Goal: Communication & Community: Ask a question

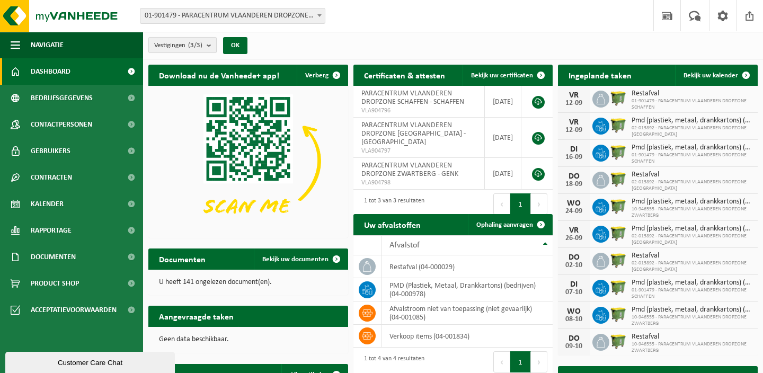
click at [213, 48] on b "submit" at bounding box center [212, 45] width 10 height 15
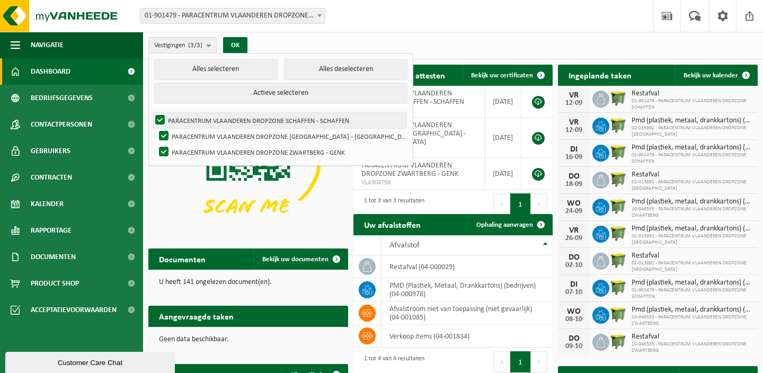
click at [216, 116] on label "PARACENTRUM VLAANDEREN DROPZONE SCHAFFEN - SCHAFFEN" at bounding box center [279, 120] width 253 height 16
click at [152, 112] on input "PARACENTRUM VLAANDEREN DROPZONE SCHAFFEN - SCHAFFEN" at bounding box center [151, 112] width 1 height 1
checkbox input "false"
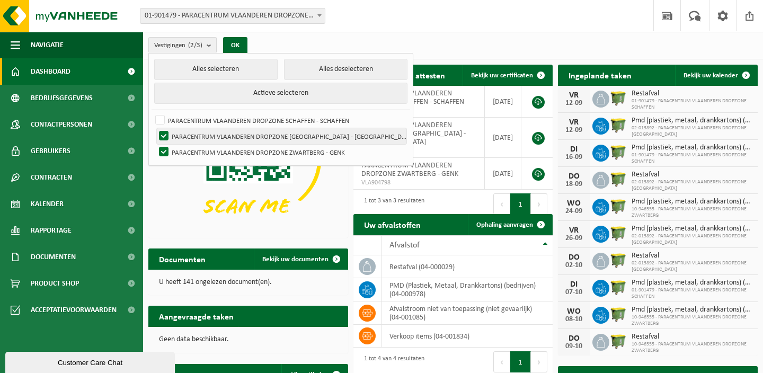
click at [213, 139] on label "PARACENTRUM VLAANDEREN DROPZONE [GEOGRAPHIC_DATA] - [GEOGRAPHIC_DATA]" at bounding box center [282, 136] width 250 height 16
click at [155, 128] on input "PARACENTRUM VLAANDEREN DROPZONE [GEOGRAPHIC_DATA] - [GEOGRAPHIC_DATA]" at bounding box center [155, 128] width 1 height 1
checkbox input "false"
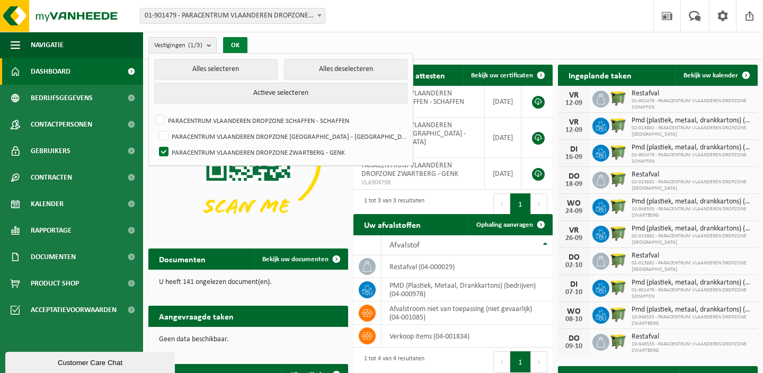
click at [242, 42] on button "OK" at bounding box center [235, 45] width 24 height 17
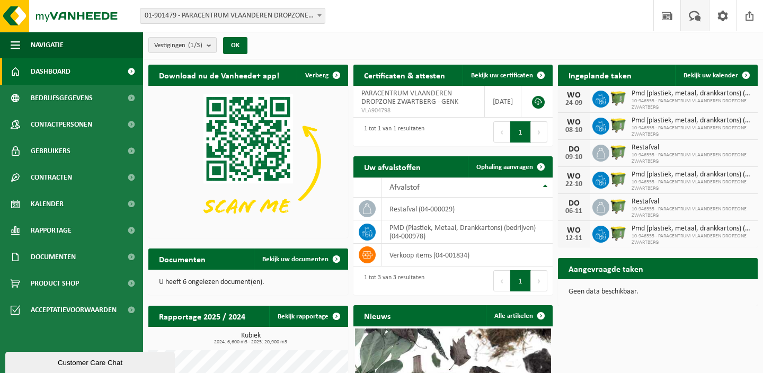
click at [697, 11] on span at bounding box center [694, 15] width 17 height 31
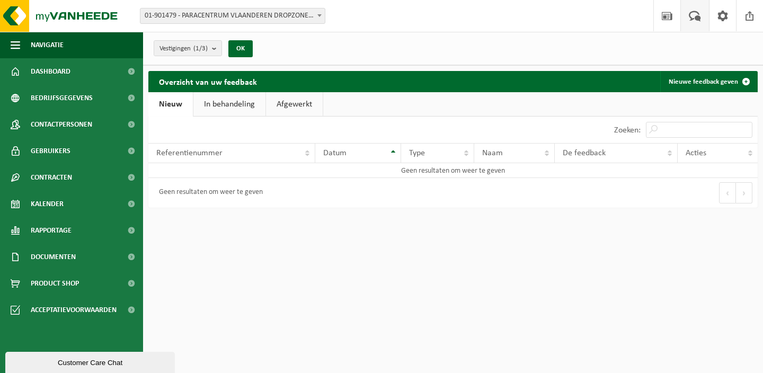
click at [63, 360] on div "Customer Care Chat" at bounding box center [90, 363] width 154 height 8
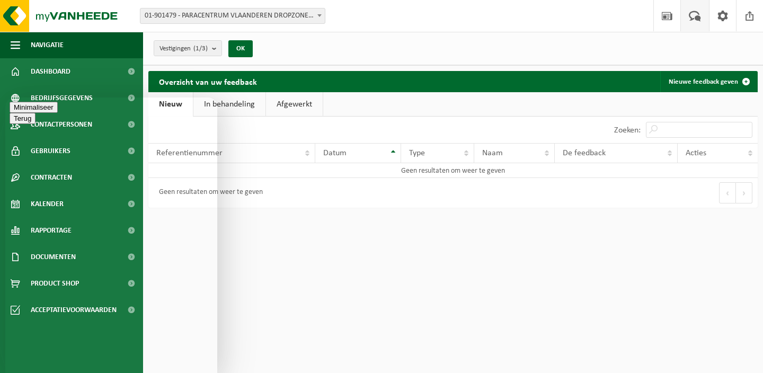
type textarea "Beste, Wij hadden eind juli begin augustus, tijdelijk, een 2e container aangevr…"
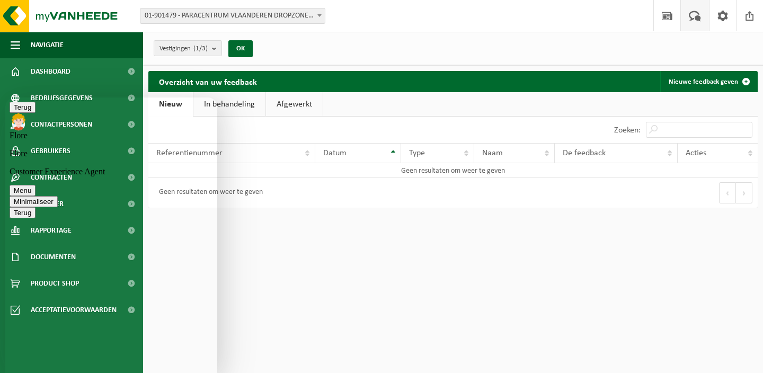
scroll to position [38, 0]
click at [36, 185] on button "Menu" at bounding box center [23, 190] width 26 height 11
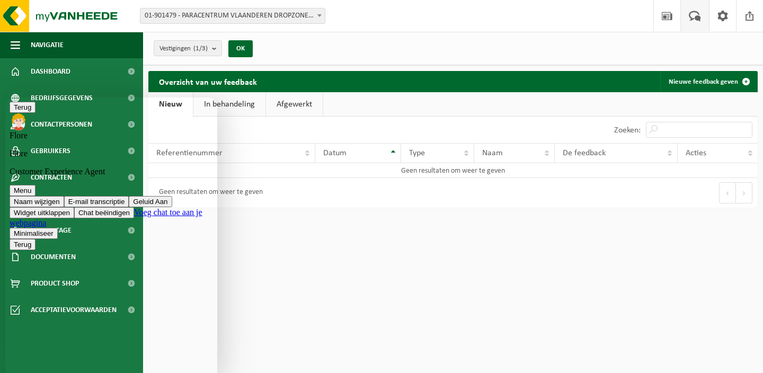
click at [261, 257] on html "Vestiging: 01-901479 - PARACENTRUM VLAANDEREN DROPZONE SCHAFFEN - SCHAFFEN 02-0…" at bounding box center [381, 186] width 763 height 373
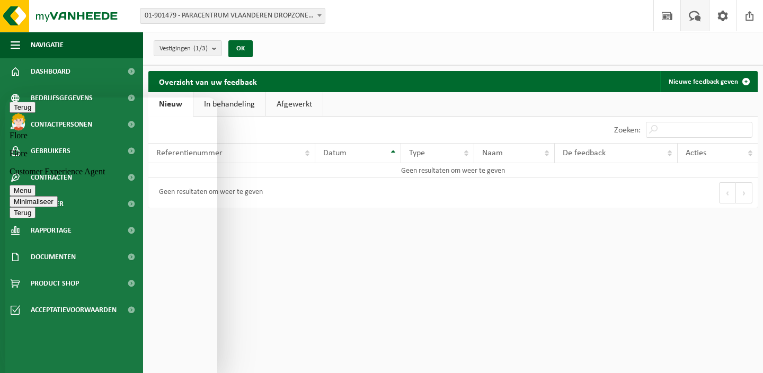
click at [337, 278] on html "Vestiging: 01-901479 - PARACENTRUM VLAANDEREN DROPZONE SCHAFFEN - SCHAFFEN 02-0…" at bounding box center [381, 186] width 763 height 373
click at [302, 250] on html "Vestiging: 01-901479 - PARACENTRUM VLAANDEREN DROPZONE SCHAFFEN - SCHAFFEN 02-0…" at bounding box center [381, 186] width 763 height 373
click at [326, 254] on html "Vestiging: 01-901479 - PARACENTRUM VLAANDEREN DROPZONE SCHAFFEN - SCHAFFEN 02-0…" at bounding box center [381, 186] width 763 height 373
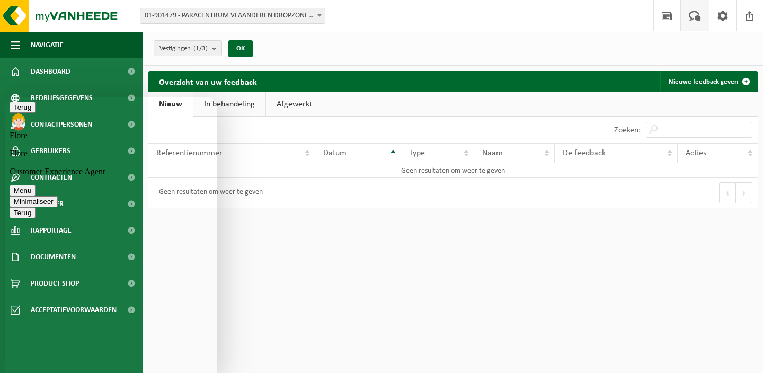
type textarea "Hey [PERSON_NAME], [PERSON_NAME] je er nog?"
click at [281, 280] on html "Vestiging: 01-901479 - PARACENTRUM VLAANDEREN DROPZONE SCHAFFEN - SCHAFFEN 02-0…" at bounding box center [381, 186] width 763 height 373
